Goal: Task Accomplishment & Management: Manage account settings

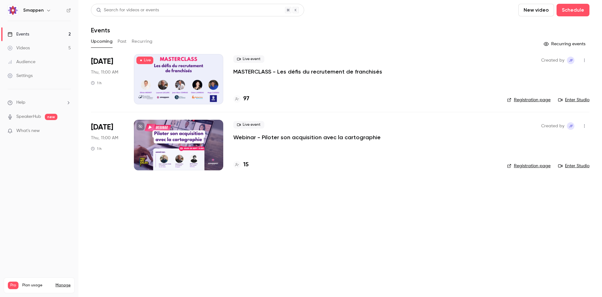
click at [258, 76] on div "Live event MASTERCLASS - Les défis du recrutement de franchisés 97" at bounding box center [365, 79] width 264 height 50
click at [324, 77] on div "Live event MASTERCLASS - Les défis du recrutement de franchisés 97" at bounding box center [365, 79] width 264 height 50
click at [214, 71] on div at bounding box center [178, 79] width 89 height 50
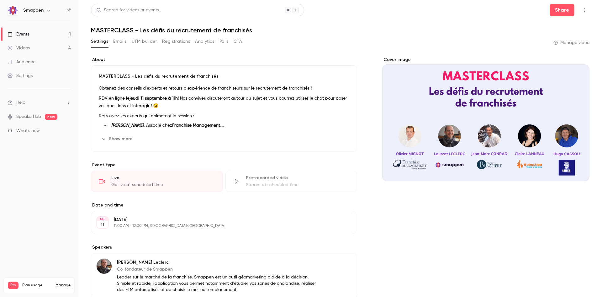
click at [169, 45] on button "Registrations" at bounding box center [176, 41] width 28 height 10
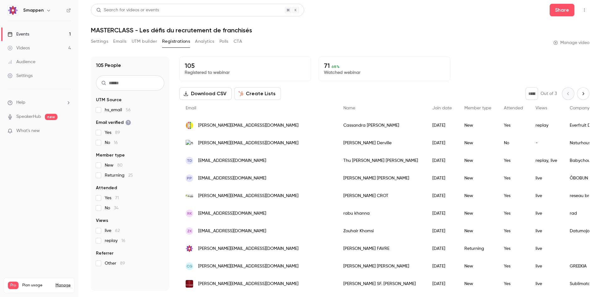
click at [198, 42] on button "Analytics" at bounding box center [204, 41] width 19 height 10
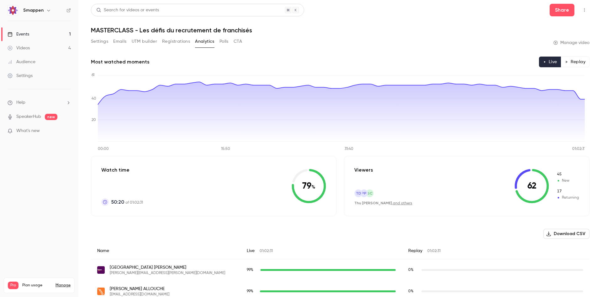
click at [170, 43] on button "Registrations" at bounding box center [176, 41] width 28 height 10
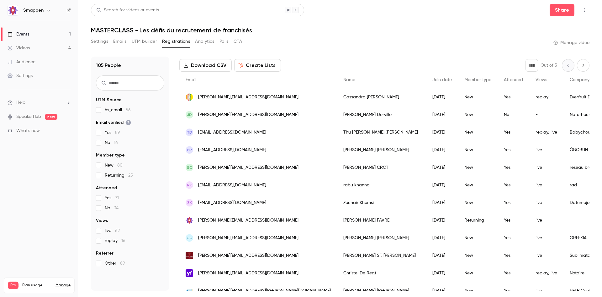
scroll to position [31, 0]
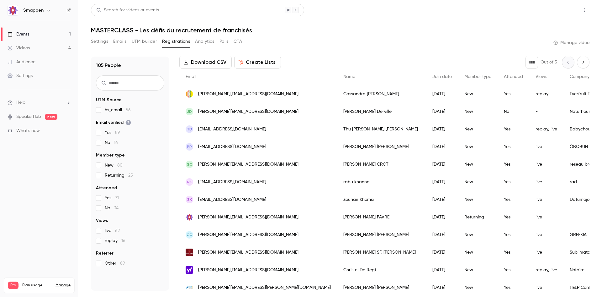
click at [570, 11] on button "Share" at bounding box center [562, 10] width 25 height 13
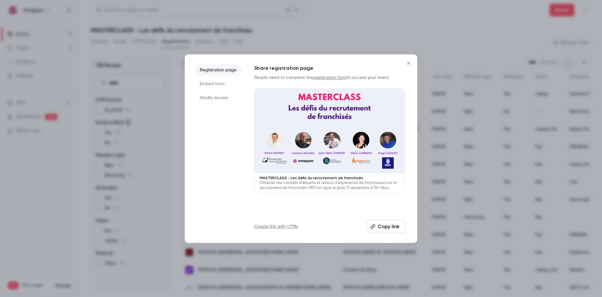
click at [385, 228] on button "Copy link" at bounding box center [386, 226] width 39 height 13
click at [410, 64] on icon "Close" at bounding box center [409, 63] width 8 height 5
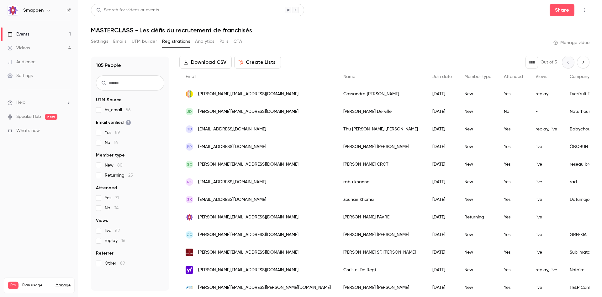
drag, startPoint x: 206, startPoint y: 38, endPoint x: 236, endPoint y: 40, distance: 30.2
click at [206, 37] on button "Analytics" at bounding box center [204, 41] width 19 height 10
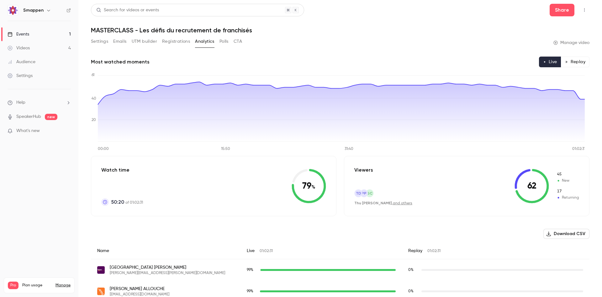
click at [182, 40] on button "Registrations" at bounding box center [176, 41] width 28 height 10
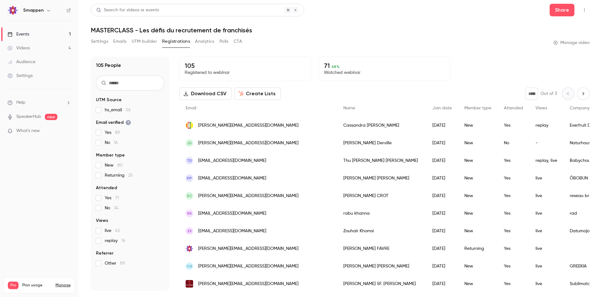
click at [260, 94] on button "Create Lists" at bounding box center [257, 93] width 47 height 13
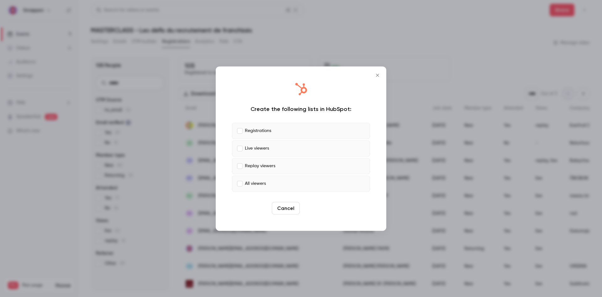
click at [321, 206] on button "Create" at bounding box center [316, 207] width 28 height 13
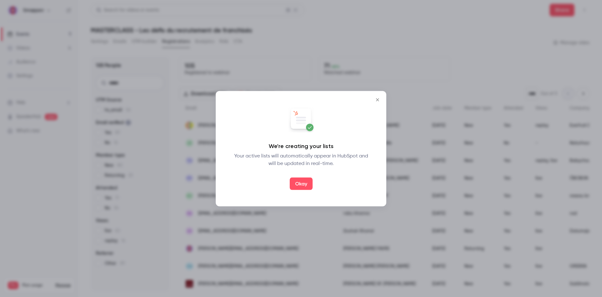
click at [302, 182] on button "Okay" at bounding box center [301, 183] width 23 height 13
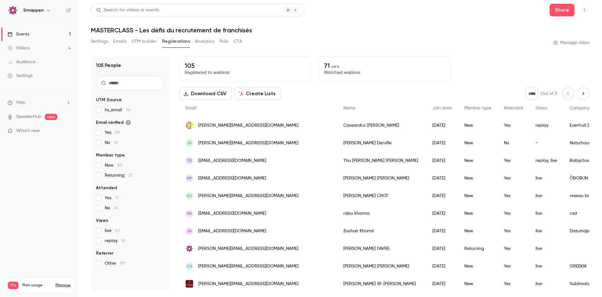
click at [201, 43] on button "Analytics" at bounding box center [204, 41] width 19 height 10
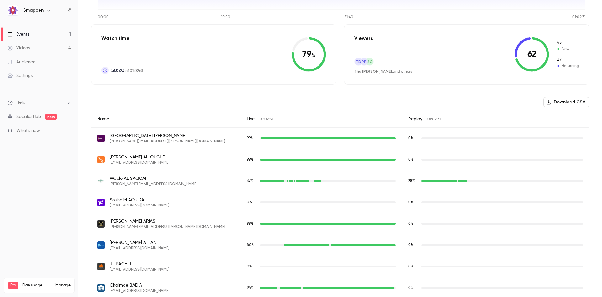
scroll to position [157, 0]
